Goal: Task Accomplishment & Management: Use online tool/utility

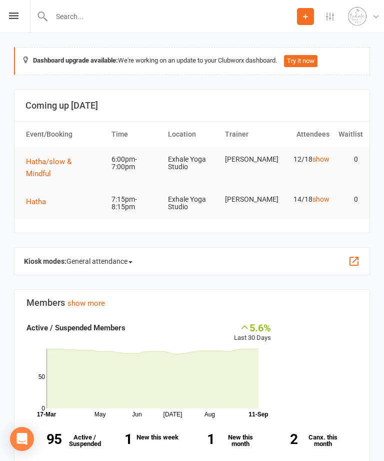
click at [14, 19] on icon at bounding box center [14, 16] width 10 height 7
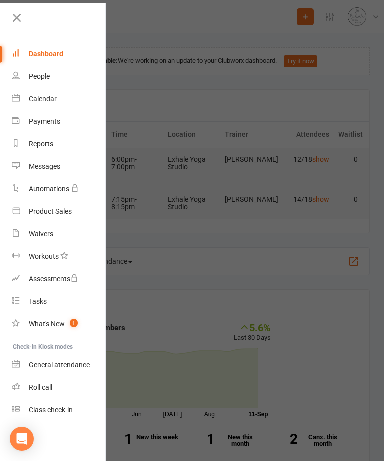
click at [60, 101] on link "Calendar" at bounding box center [59, 99] width 95 height 23
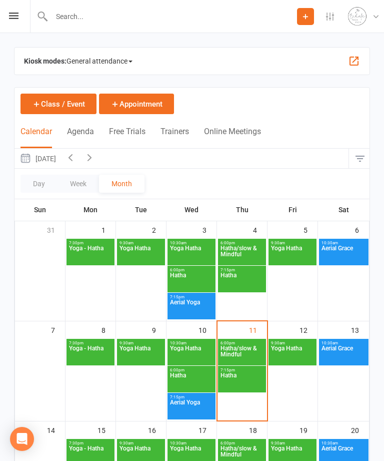
click at [246, 355] on span "Hatha/slow & Mindful" at bounding box center [242, 354] width 44 height 18
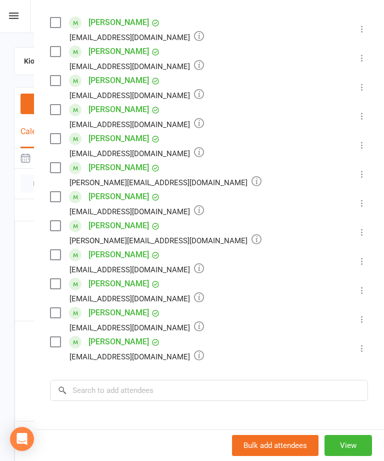
scroll to position [220, 0]
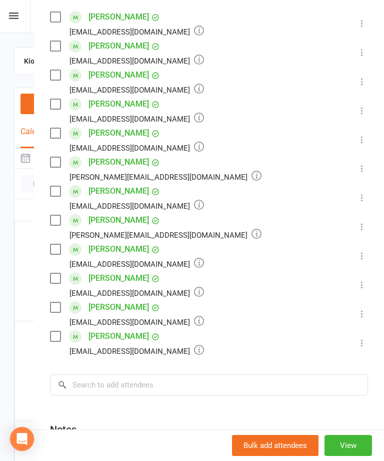
click at [365, 201] on icon at bounding box center [362, 198] width 10 height 10
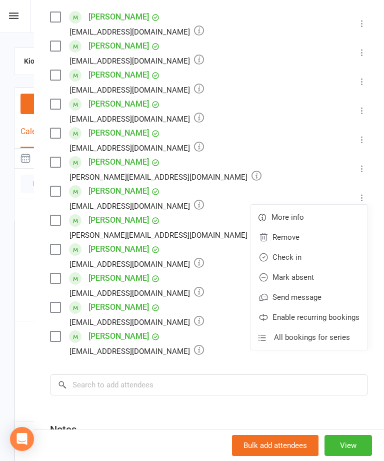
click at [322, 239] on link "Remove" at bounding box center [309, 237] width 117 height 20
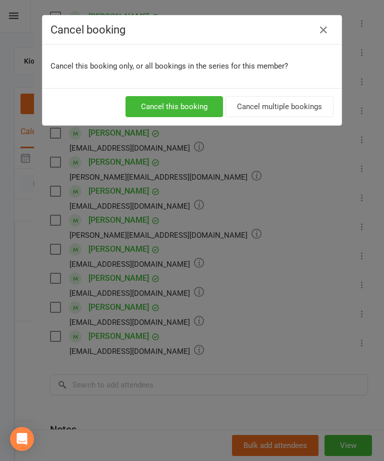
click at [205, 109] on button "Cancel this booking" at bounding box center [175, 106] width 98 height 21
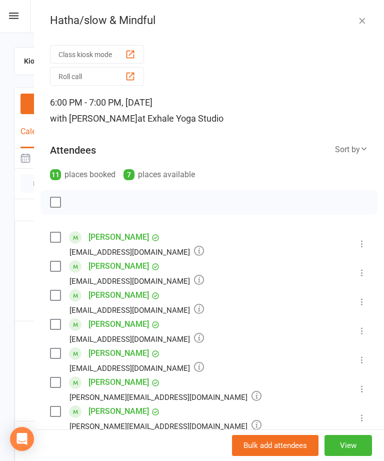
scroll to position [0, 0]
click at [366, 18] on icon "button" at bounding box center [362, 21] width 10 height 10
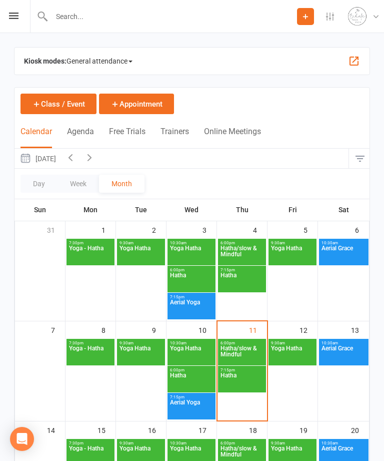
click at [249, 386] on span "Hatha" at bounding box center [242, 381] width 44 height 18
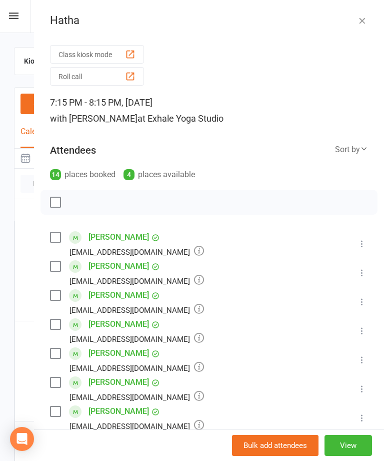
click at [365, 19] on icon "button" at bounding box center [362, 21] width 10 height 10
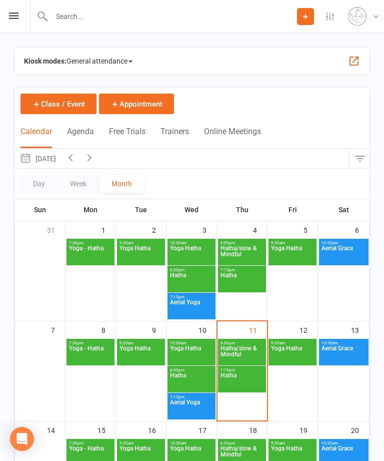
click at [249, 355] on span "Hatha/slow & Mindful" at bounding box center [242, 354] width 44 height 18
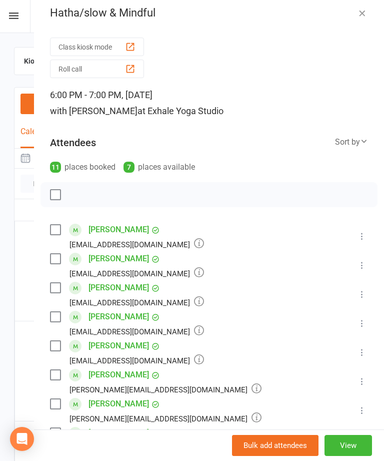
scroll to position [10, 0]
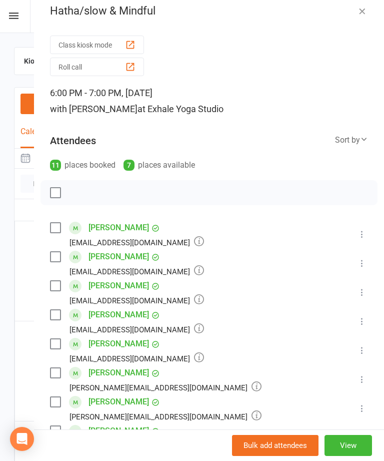
click at [364, 324] on icon at bounding box center [362, 321] width 10 height 10
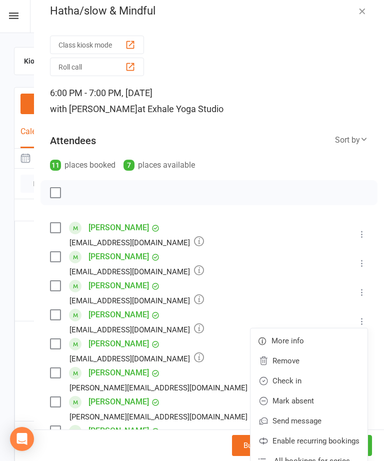
click at [317, 385] on link "Check in" at bounding box center [309, 381] width 117 height 20
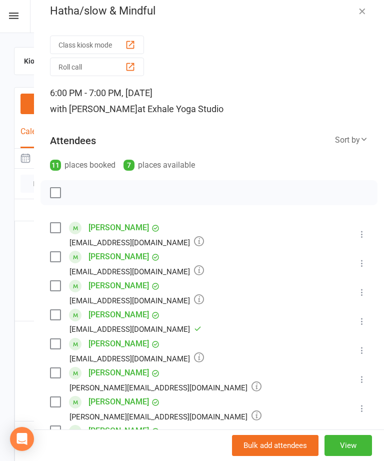
click at [128, 44] on div "button" at bounding box center [130, 45] width 11 height 11
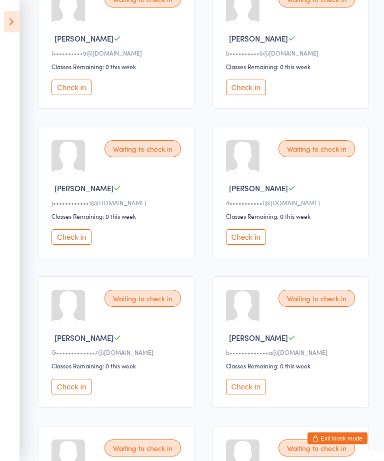
scroll to position [188, 0]
click at [76, 395] on button "Check in" at bounding box center [72, 387] width 40 height 16
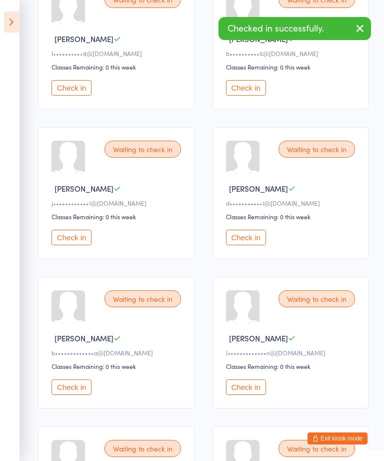
click at [77, 395] on button "Check in" at bounding box center [72, 387] width 40 height 16
click at [74, 391] on div "Waiting to check in [PERSON_NAME] M l•••••••••••••n@[DOMAIN_NAME] Classes Remai…" at bounding box center [116, 343] width 157 height 132
click at [70, 395] on button "Check in" at bounding box center [72, 387] width 40 height 16
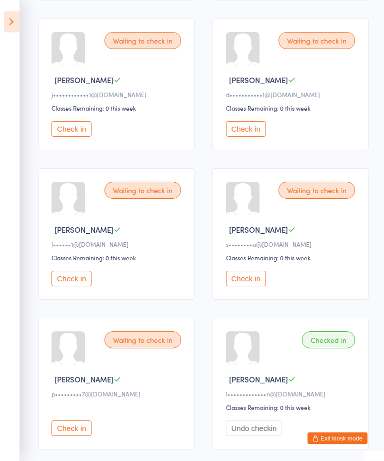
click at [53, 436] on button "Check in" at bounding box center [72, 429] width 40 height 16
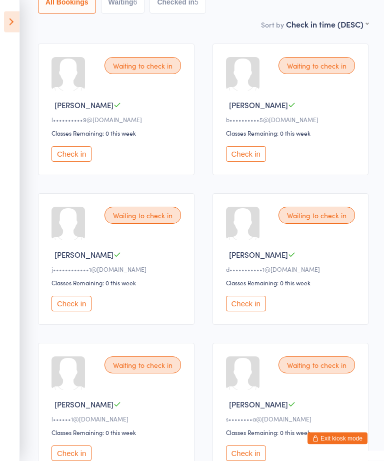
scroll to position [122, 0]
click at [70, 162] on button "Check in" at bounding box center [72, 154] width 40 height 16
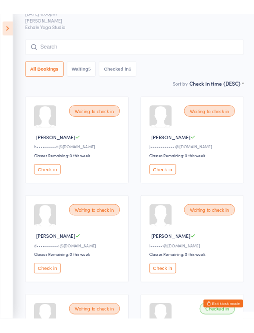
scroll to position [175, 0]
